Goal: Information Seeking & Learning: Learn about a topic

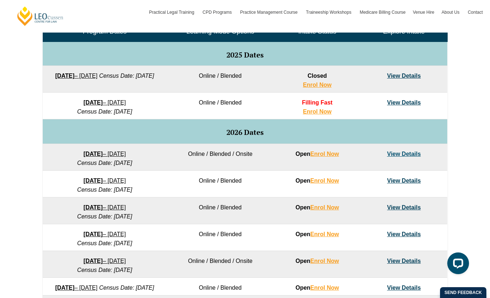
scroll to position [364, 0]
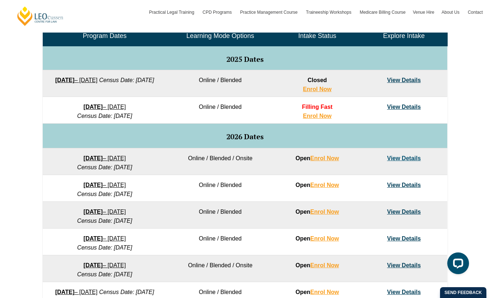
click at [397, 80] on link "View Details" at bounding box center [404, 80] width 34 height 6
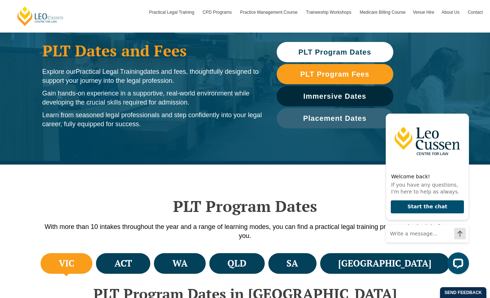
scroll to position [45, 0]
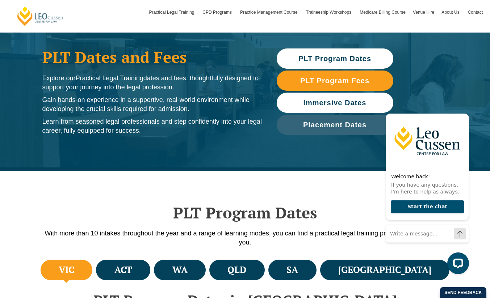
click at [332, 107] on link "Immersive Dates" at bounding box center [335, 103] width 117 height 20
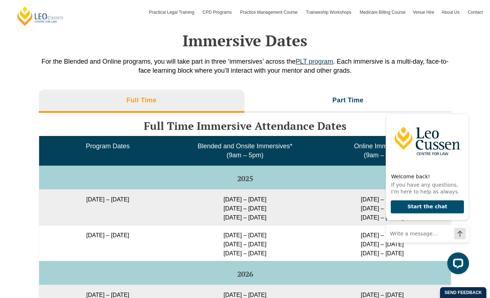
scroll to position [1138, 0]
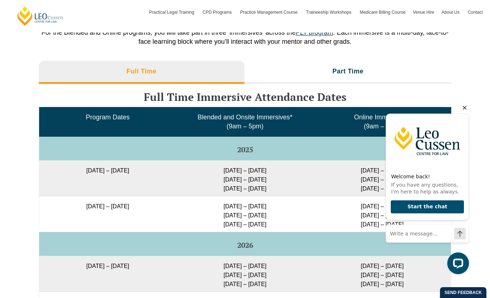
click at [463, 109] on icon "Hide greeting" at bounding box center [465, 108] width 4 height 4
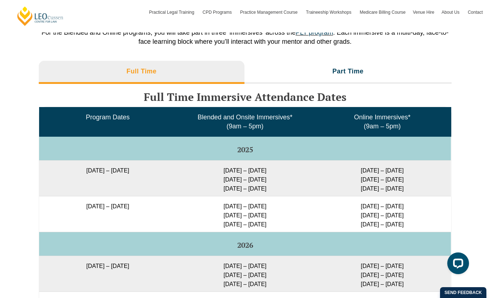
click at [246, 193] on td "29 Sep – 2 Oct 2025 9 – 11 Dec 2025 10 – 12 Feb 2026" at bounding box center [244, 178] width 137 height 36
click at [284, 192] on td "29 Sep – 2 Oct 2025 9 – 11 Dec 2025 10 – 12 Feb 2026" at bounding box center [244, 178] width 137 height 36
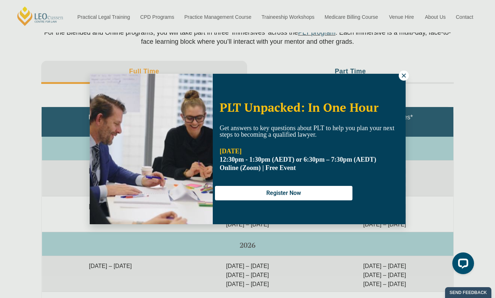
click at [402, 72] on icon at bounding box center [404, 75] width 7 height 7
